Goal: Task Accomplishment & Management: Manage account settings

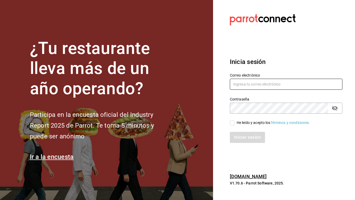
type input "[EMAIL_ADDRESS][DOMAIN_NAME]"
click at [233, 122] on input "He leído y acepto los Términos y condiciones." at bounding box center [232, 122] width 5 height 5
checkbox input "true"
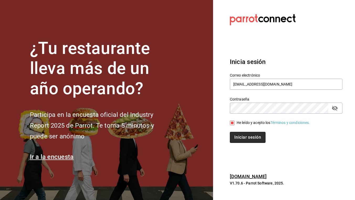
click at [241, 134] on button "Iniciar sesión" at bounding box center [248, 137] width 36 height 11
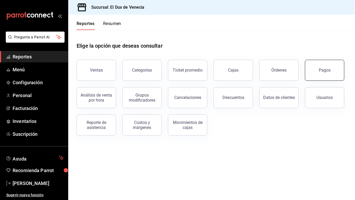
click at [319, 65] on button "Pagos" at bounding box center [324, 70] width 39 height 21
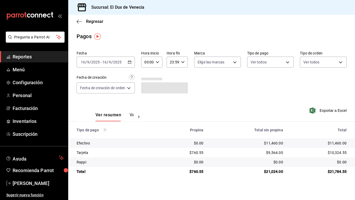
click at [119, 65] on div "2025-09-16 16 / 9 / 2025 - 2025-09-16 16 / 9 / 2025" at bounding box center [106, 61] width 58 height 11
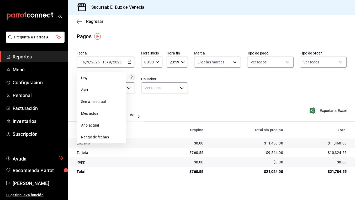
click at [235, 80] on div "Fecha 2025-09-16 16 / 9 / 2025 - 2025-09-16 16 / 9 / 2025 Hoy Ayer Semana actua…" at bounding box center [212, 74] width 270 height 51
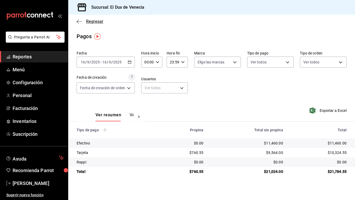
click at [85, 22] on span "Regresar" at bounding box center [90, 21] width 27 height 5
